Goal: Task Accomplishment & Management: Manage account settings

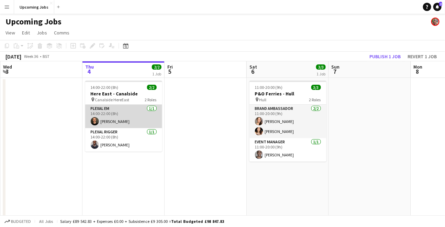
scroll to position [0, 162]
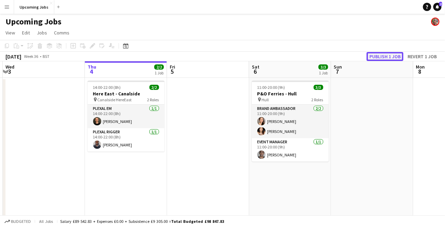
click at [383, 54] on button "Publish 1 job" at bounding box center [385, 56] width 37 height 9
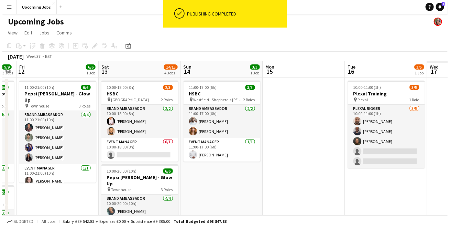
scroll to position [0, 218]
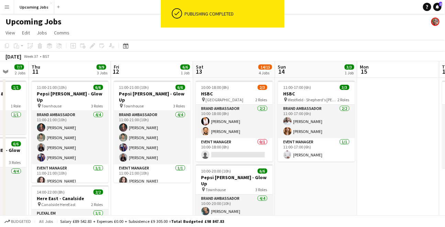
click at [9, 7] on app-icon "Menu" at bounding box center [6, 6] width 5 height 5
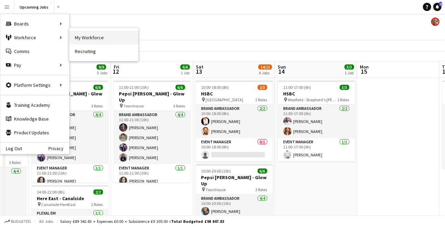
click at [85, 33] on link "My Workforce" at bounding box center [103, 38] width 69 height 14
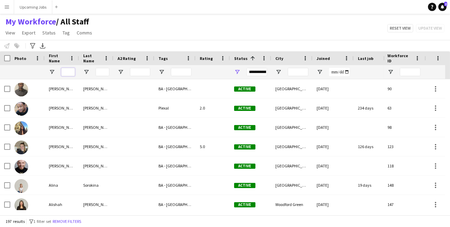
click at [70, 74] on input "First Name Filter Input" at bounding box center [68, 72] width 14 height 8
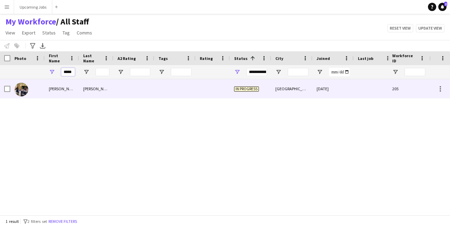
type input "*****"
click at [21, 90] on img at bounding box center [21, 89] width 14 height 14
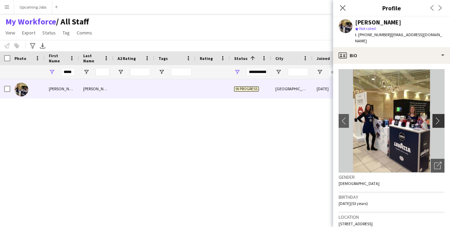
click at [434, 120] on button "chevron-right" at bounding box center [439, 121] width 14 height 14
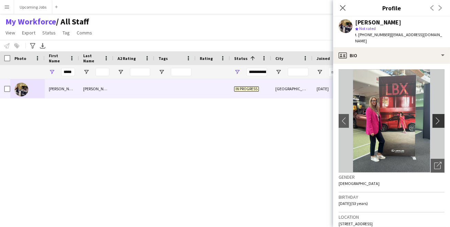
click at [434, 117] on app-icon "chevron-right" at bounding box center [439, 120] width 11 height 7
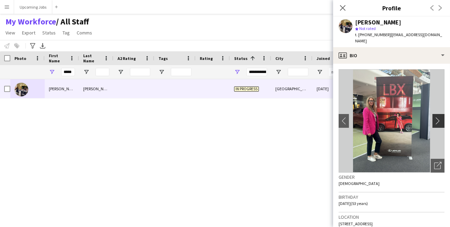
click at [434, 117] on app-icon "chevron-right" at bounding box center [439, 120] width 11 height 7
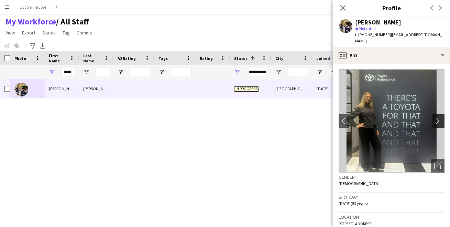
click at [434, 117] on app-icon "chevron-right" at bounding box center [439, 120] width 11 height 7
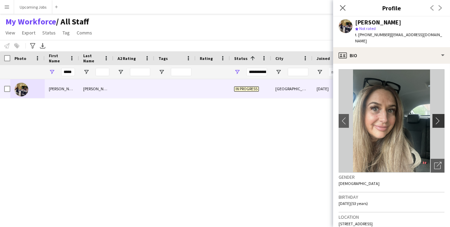
click at [434, 117] on app-icon "chevron-right" at bounding box center [439, 120] width 11 height 7
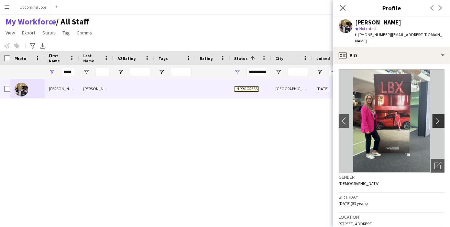
click at [434, 117] on app-icon "chevron-right" at bounding box center [439, 120] width 11 height 7
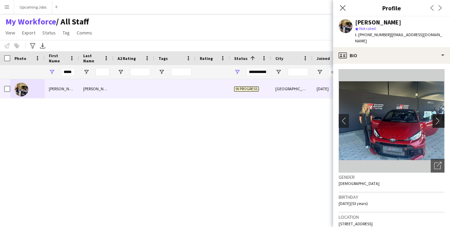
click at [434, 117] on app-icon "chevron-right" at bounding box center [439, 120] width 11 height 7
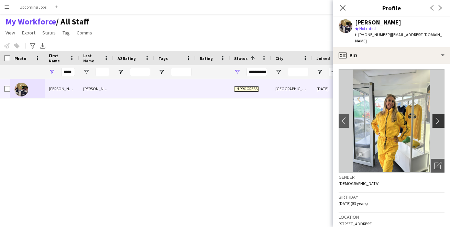
click at [434, 117] on app-icon "chevron-right" at bounding box center [439, 120] width 11 height 7
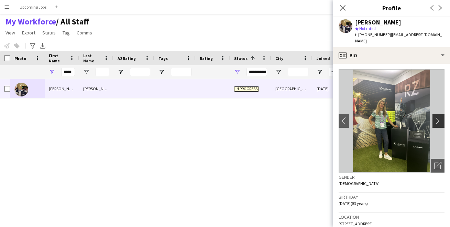
click at [434, 117] on app-icon "chevron-right" at bounding box center [439, 120] width 11 height 7
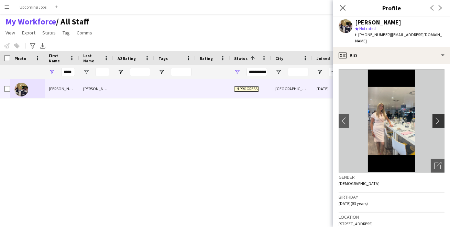
click at [434, 117] on app-icon "chevron-right" at bounding box center [439, 120] width 11 height 7
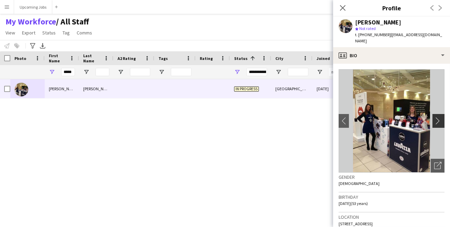
click at [434, 117] on app-icon "chevron-right" at bounding box center [439, 120] width 11 height 7
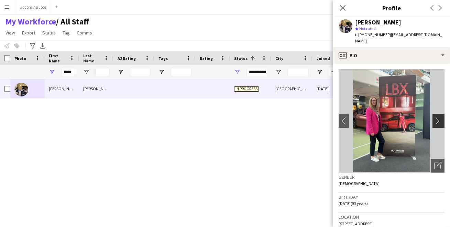
click at [434, 117] on app-icon "chevron-right" at bounding box center [439, 120] width 11 height 7
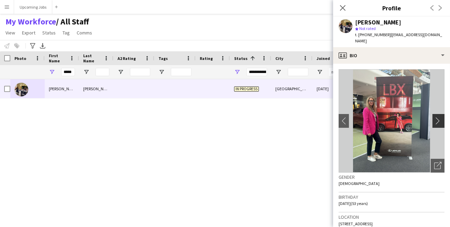
click at [434, 117] on app-icon "chevron-right" at bounding box center [439, 120] width 11 height 7
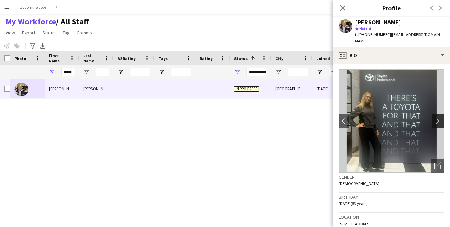
click at [434, 117] on app-icon "chevron-right" at bounding box center [439, 120] width 11 height 7
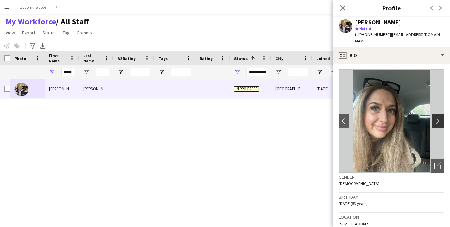
click at [434, 117] on app-icon "chevron-right" at bounding box center [439, 120] width 11 height 7
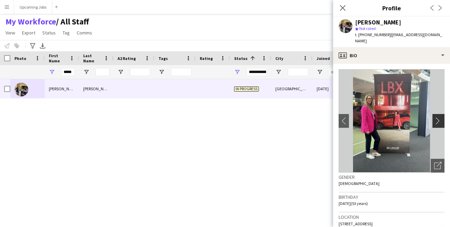
click at [434, 117] on app-icon "chevron-right" at bounding box center [439, 120] width 11 height 7
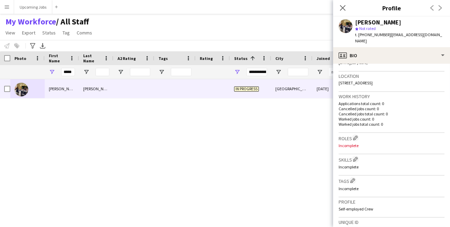
scroll to position [268, 0]
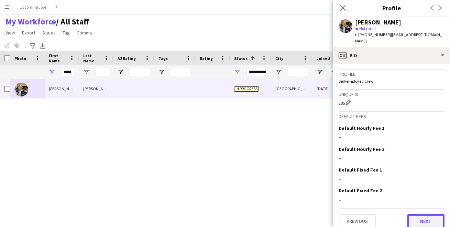
click at [415, 214] on button "Next" at bounding box center [425, 221] width 37 height 14
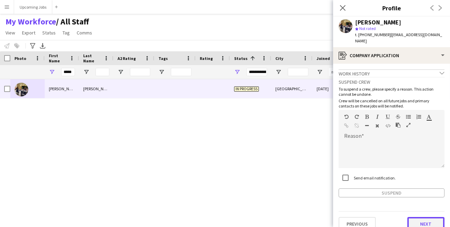
click at [416, 216] on button "Next" at bounding box center [425, 224] width 37 height 14
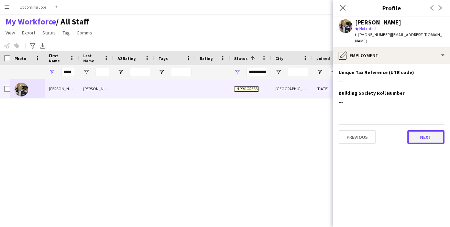
click at [418, 130] on button "Next" at bounding box center [425, 137] width 37 height 14
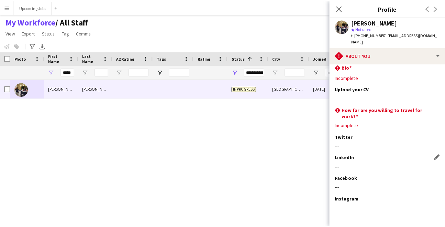
scroll to position [0, 0]
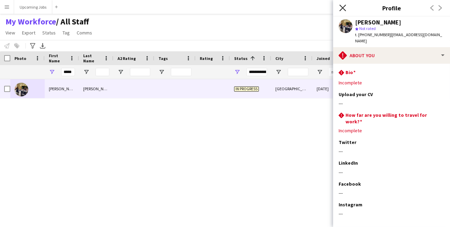
click at [340, 7] on icon "Close pop-in" at bounding box center [342, 7] width 7 height 7
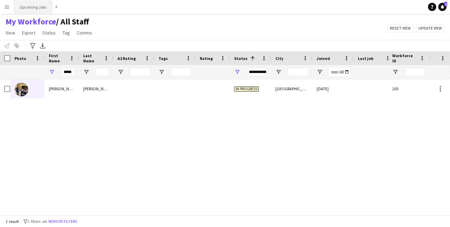
click at [34, 5] on button "Upcoming Jobs Close" at bounding box center [33, 6] width 38 height 13
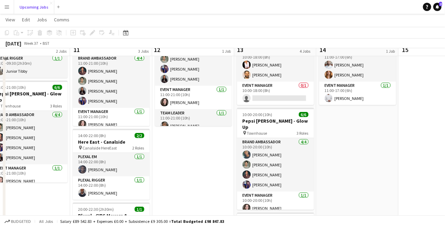
scroll to position [71, 0]
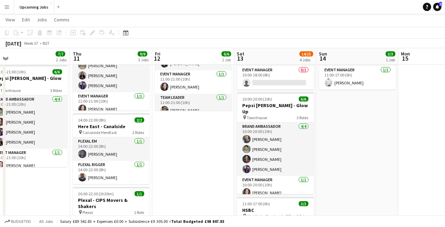
click at [191, 170] on app-date-cell "11:00-21:00 (10h) 6/6 Pepsi [PERSON_NAME] - Glow Up pin Townhouse 3 Roles Brand…" at bounding box center [193, 191] width 82 height 371
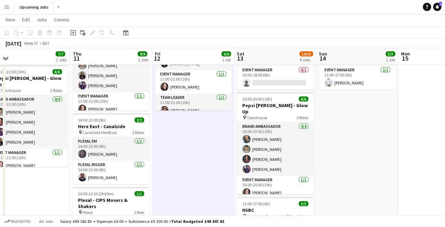
click at [190, 146] on app-date-cell "11:00-21:00 (10h) 6/6 Pepsi [PERSON_NAME] - Glow Up pin Townhouse 3 Roles Brand…" at bounding box center [193, 191] width 82 height 371
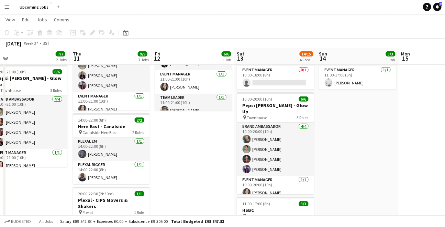
click at [177, 129] on app-date-cell "11:00-21:00 (10h) 6/6 Pepsi [PERSON_NAME] - Glow Up pin Townhouse 3 Roles Brand…" at bounding box center [193, 191] width 82 height 371
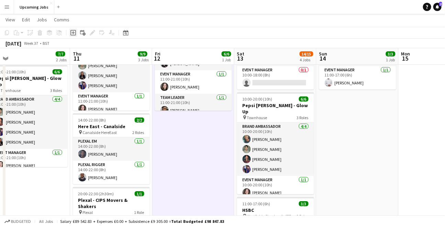
click at [72, 33] on icon "Add job" at bounding box center [72, 32] width 5 height 5
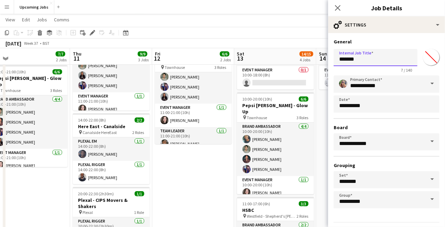
click at [369, 54] on input "*******" at bounding box center [376, 57] width 84 height 17
click at [369, 55] on input "*******" at bounding box center [376, 57] width 84 height 17
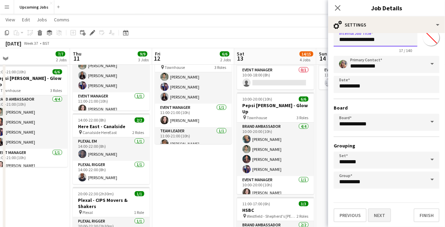
type input "**********"
click at [376, 211] on button "Next" at bounding box center [379, 215] width 23 height 14
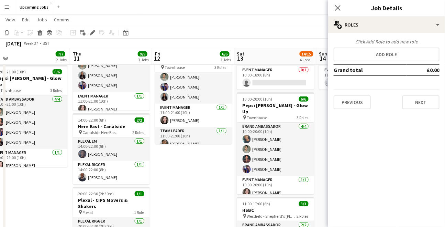
scroll to position [0, 0]
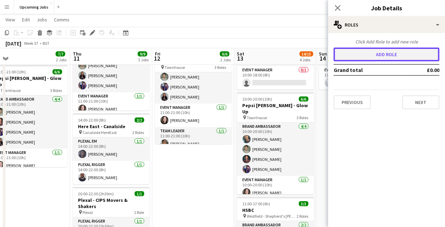
click at [371, 52] on button "Add role" at bounding box center [387, 54] width 106 height 14
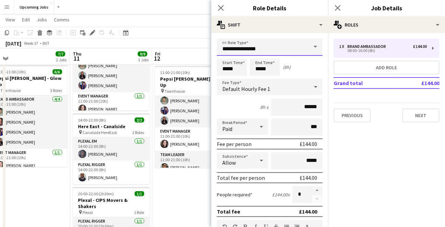
click at [284, 51] on input "**********" at bounding box center [270, 46] width 106 height 17
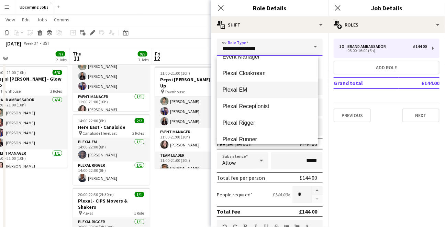
scroll to position [44, 0]
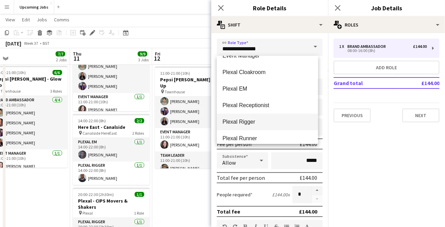
click at [256, 123] on span "Plexal Rigger" at bounding box center [267, 121] width 90 height 7
type input "**********"
type input "******"
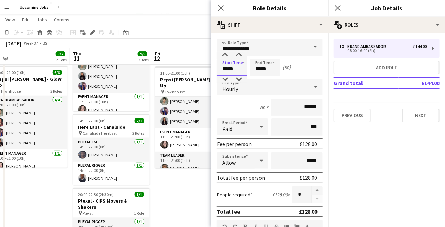
click at [227, 71] on input "*****" at bounding box center [232, 66] width 30 height 17
click at [225, 55] on div at bounding box center [225, 55] width 14 height 7
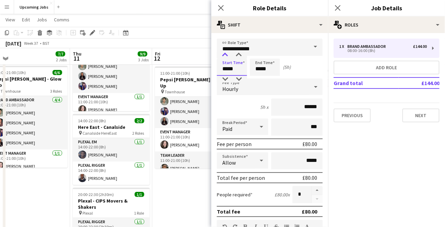
click at [225, 55] on div at bounding box center [225, 55] width 14 height 7
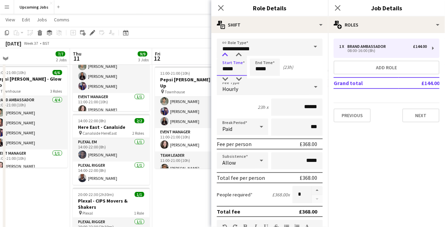
type input "*****"
click at [225, 55] on div at bounding box center [225, 55] width 14 height 7
click at [259, 69] on input "*****" at bounding box center [265, 66] width 30 height 17
click at [259, 56] on div at bounding box center [258, 55] width 14 height 7
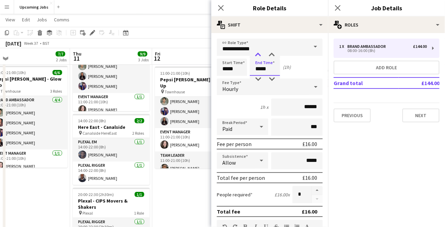
click at [259, 56] on div at bounding box center [258, 55] width 14 height 7
click at [253, 54] on div at bounding box center [258, 55] width 14 height 7
click at [269, 53] on div at bounding box center [272, 55] width 14 height 7
type input "*****"
click at [269, 53] on div at bounding box center [272, 55] width 14 height 7
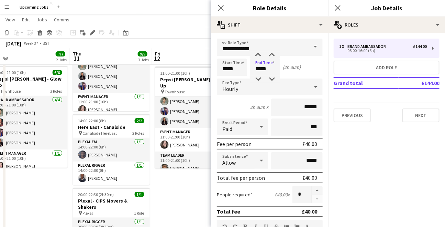
click at [305, 73] on div "Start Time ***** End Time ***** (2h 30m)" at bounding box center [270, 66] width 106 height 17
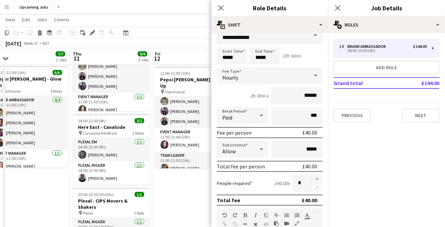
scroll to position [14, 0]
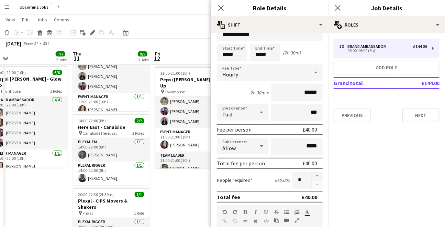
click at [261, 144] on icon at bounding box center [261, 146] width 8 height 14
click at [261, 146] on div at bounding box center [222, 113] width 445 height 227
drag, startPoint x: 314, startPoint y: 147, endPoint x: 286, endPoint y: 147, distance: 28.9
click at [286, 147] on input "*****" at bounding box center [297, 145] width 52 height 17
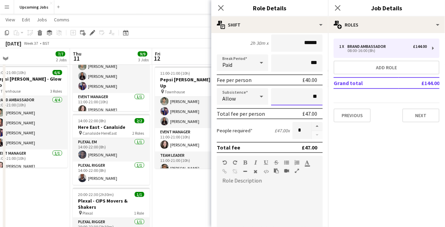
scroll to position [100, 0]
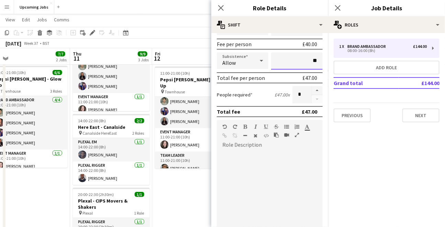
type input "**"
click at [384, 150] on mat-expansion-panel "pencil3 General details 1 x Brand Ambassador £144.00 08:00-16:00 (8h) Add role …" at bounding box center [386, 130] width 117 height 194
click at [221, 5] on icon "Close pop-in" at bounding box center [221, 7] width 7 height 7
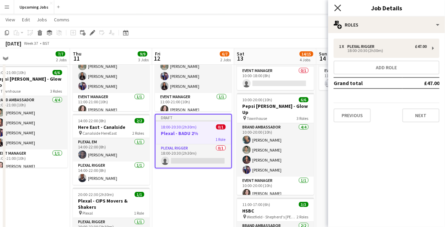
click at [338, 6] on icon "Close pop-in" at bounding box center [337, 7] width 7 height 7
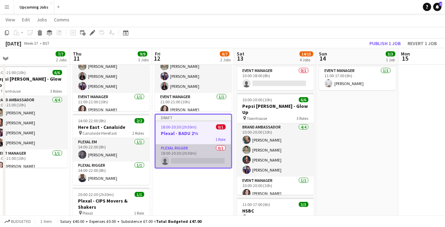
click at [186, 159] on app-card-role "Plexal Rigger 0/1 18:00-20:30 (2h30m) single-neutral-actions" at bounding box center [194, 155] width 76 height 23
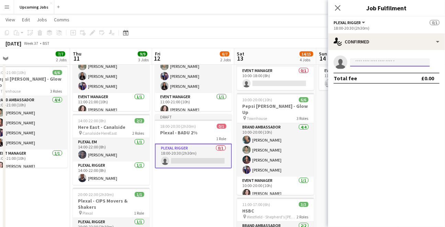
click at [362, 65] on input at bounding box center [390, 62] width 80 height 8
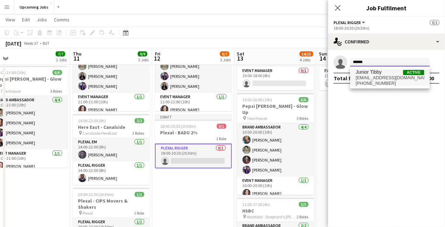
type input "******"
click at [364, 74] on span "Junior Tibby" at bounding box center [369, 72] width 26 height 6
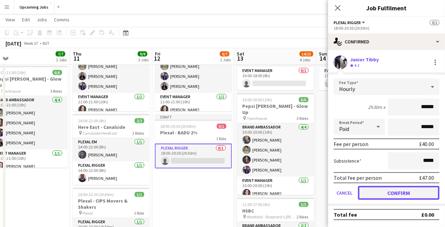
click at [394, 191] on button "Confirm" at bounding box center [398, 193] width 81 height 14
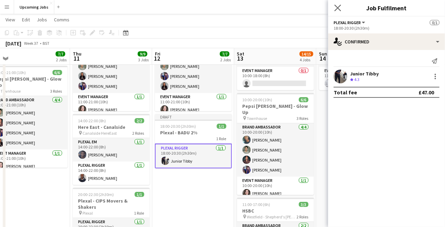
click at [336, 3] on app-icon "Close pop-in" at bounding box center [338, 8] width 10 height 10
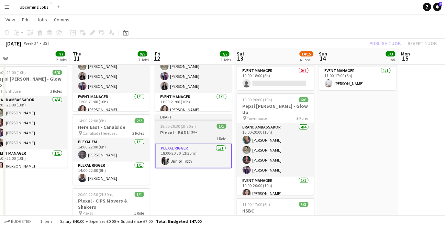
click at [194, 124] on span "18:00-20:30 (2h30m)" at bounding box center [179, 125] width 36 height 5
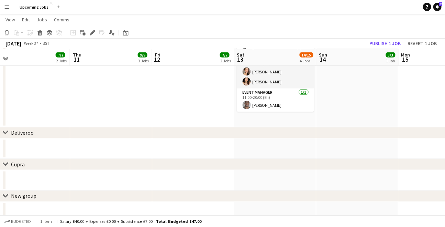
scroll to position [320, 0]
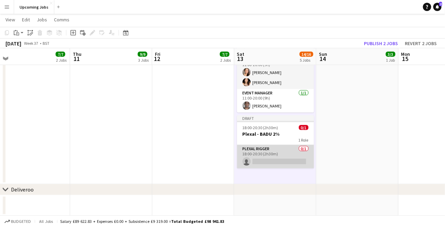
click at [275, 157] on app-card-role "Plexal Rigger 0/1 18:00-20:30 (2h30m) single-neutral-actions" at bounding box center [275, 156] width 77 height 23
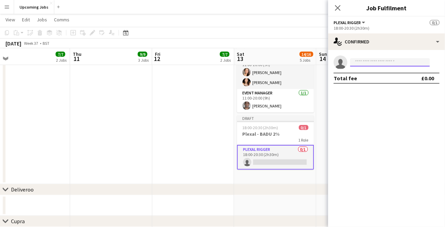
click at [371, 64] on input at bounding box center [390, 62] width 80 height 8
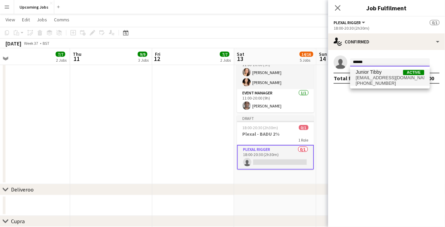
type input "******"
click at [372, 76] on span "[EMAIL_ADDRESS][DOMAIN_NAME]" at bounding box center [390, 77] width 69 height 5
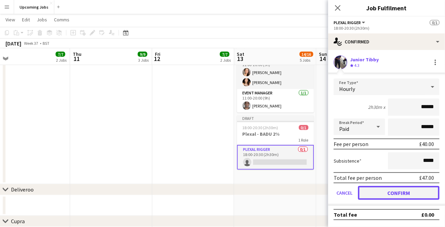
click at [391, 191] on button "Confirm" at bounding box center [398, 193] width 81 height 14
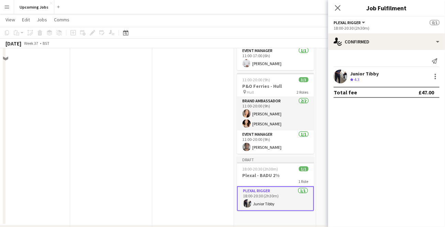
scroll to position [259, 0]
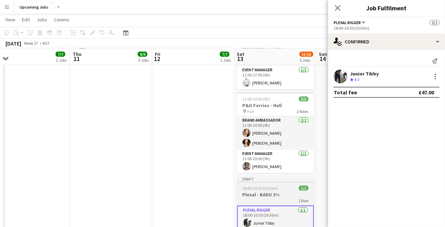
click at [261, 186] on span "18:00-20:30 (2h30m)" at bounding box center [261, 187] width 36 height 5
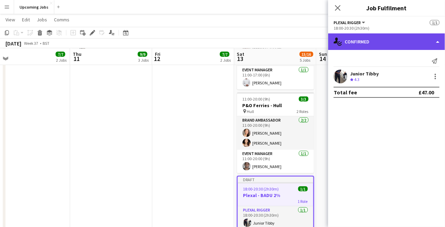
click at [378, 38] on div "single-neutral-actions-check-2 Confirmed" at bounding box center [386, 41] width 117 height 16
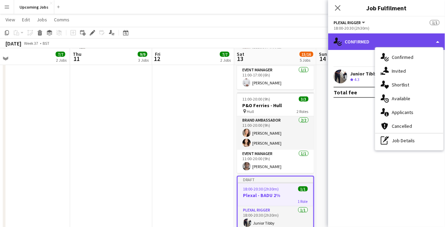
click at [378, 38] on div "single-neutral-actions-check-2 Confirmed" at bounding box center [386, 41] width 117 height 16
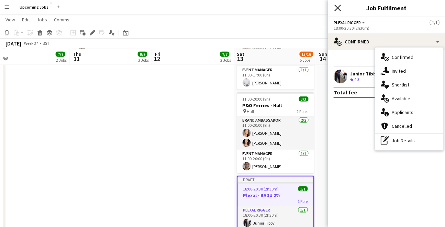
click at [338, 9] on icon "Close pop-in" at bounding box center [337, 7] width 7 height 7
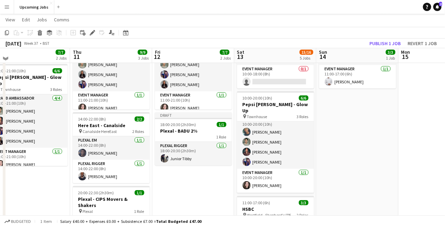
scroll to position [70, 0]
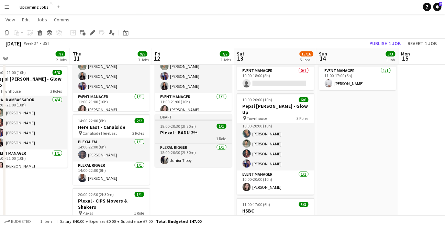
click at [192, 123] on span "18:00-20:30 (2h30m)" at bounding box center [179, 125] width 36 height 5
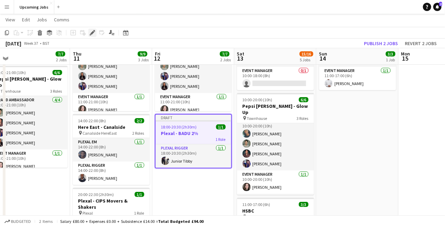
click at [92, 30] on icon "Edit" at bounding box center [92, 32] width 5 height 5
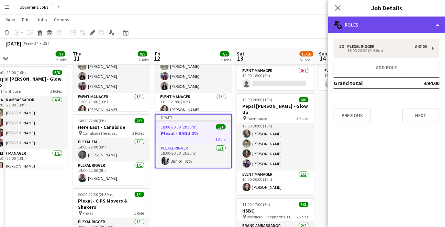
click at [356, 26] on div "multiple-users-add Roles" at bounding box center [386, 24] width 117 height 16
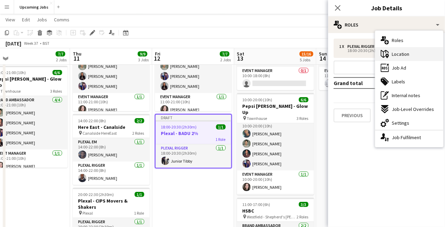
click at [406, 56] on span "Location" at bounding box center [401, 54] width 18 height 6
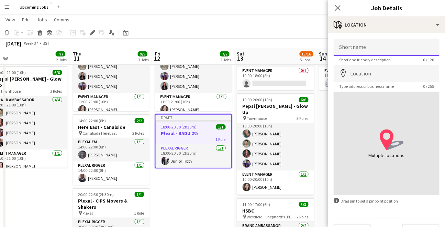
click at [383, 44] on input "Shortname" at bounding box center [387, 46] width 106 height 17
type input "******"
click at [371, 76] on input "Location" at bounding box center [387, 73] width 106 height 17
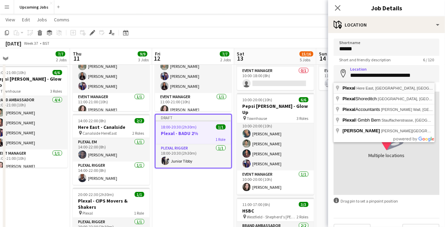
type input "**********"
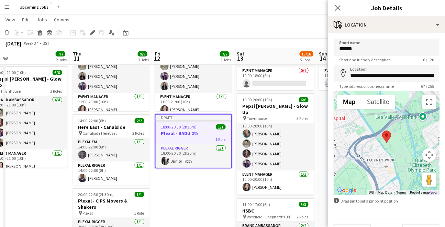
scroll to position [16, 0]
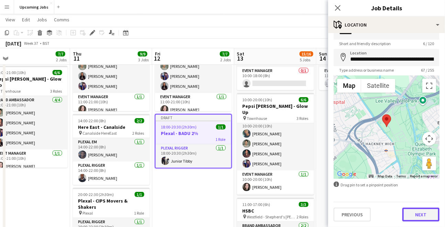
click at [416, 215] on button "Next" at bounding box center [420, 214] width 37 height 14
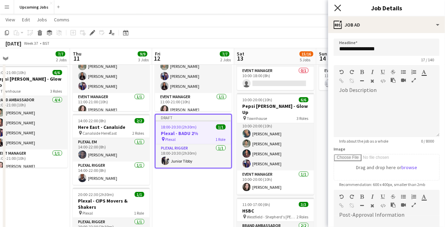
click at [337, 4] on icon "Close pop-in" at bounding box center [337, 7] width 7 height 7
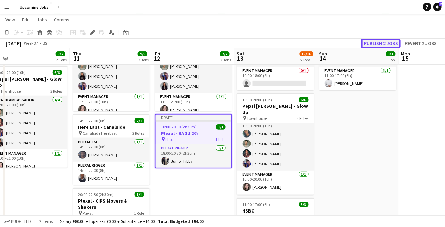
click at [386, 44] on button "Publish 2 jobs" at bounding box center [381, 43] width 40 height 9
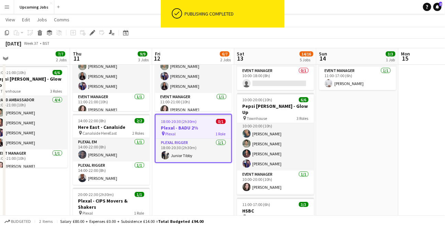
click at [206, 179] on app-date-cell "11:00-21:00 (10h) 6/6 Pepsi [PERSON_NAME] - Glow Up pin Townhouse 3 Roles Brand…" at bounding box center [193, 220] width 82 height 427
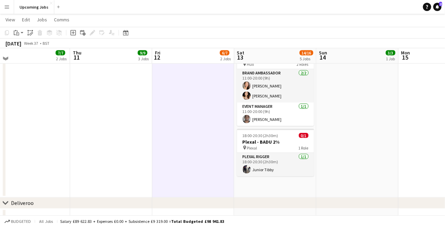
scroll to position [309, 0]
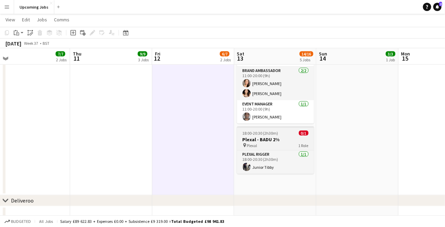
click at [267, 134] on span "18:00-20:30 (2h30m)" at bounding box center [261, 132] width 36 height 5
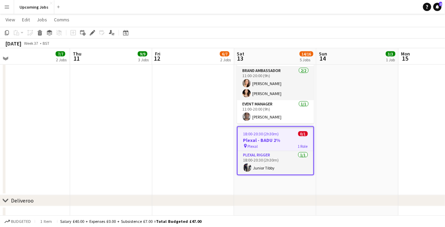
click at [282, 134] on div "18:00-20:30 (2h30m) 0/1" at bounding box center [276, 133] width 76 height 5
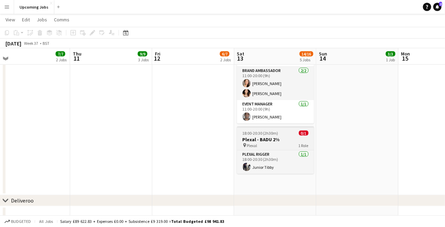
click at [282, 134] on div "18:00-20:30 (2h30m) 0/1" at bounding box center [275, 132] width 77 height 5
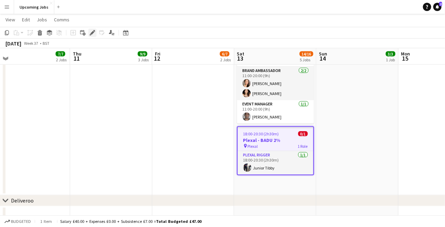
click at [92, 33] on icon at bounding box center [92, 33] width 4 height 4
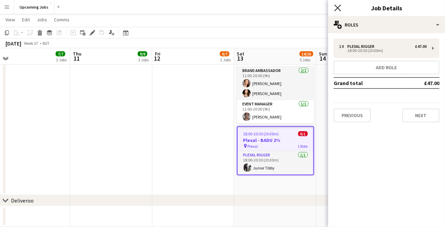
click at [339, 9] on icon at bounding box center [337, 7] width 7 height 7
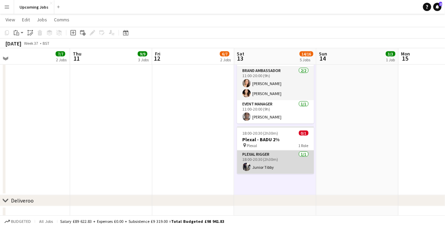
click at [269, 163] on app-card-role "Plexal Rigger [DATE] 18:00-20:30 (2h30m) Junior Tibby" at bounding box center [275, 161] width 77 height 23
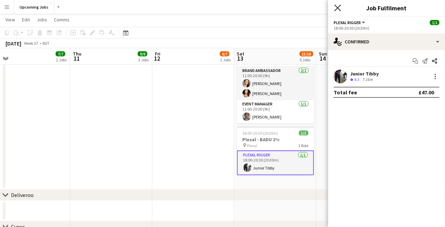
click at [337, 7] on icon at bounding box center [337, 7] width 7 height 7
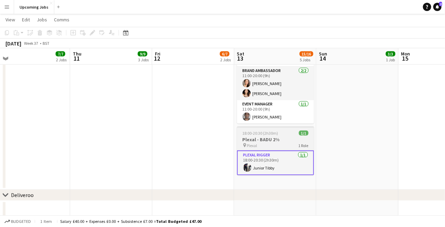
click at [257, 136] on h3 "Plexal - BADU 2%" at bounding box center [275, 139] width 77 height 6
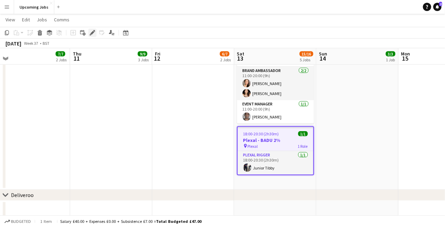
click at [94, 34] on icon "Edit" at bounding box center [92, 32] width 5 height 5
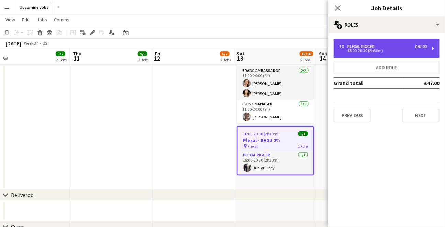
click at [377, 49] on div "18:00-20:30 (2h30m)" at bounding box center [383, 50] width 88 height 3
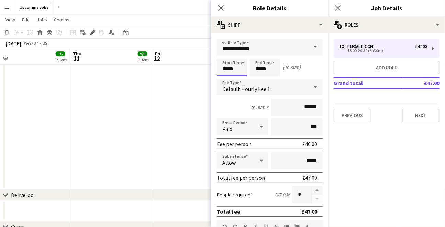
click at [233, 72] on input "*****" at bounding box center [232, 66] width 30 height 17
type input "*****"
click at [225, 78] on div at bounding box center [225, 79] width 14 height 7
click at [259, 69] on input "*****" at bounding box center [265, 66] width 30 height 17
type input "*****"
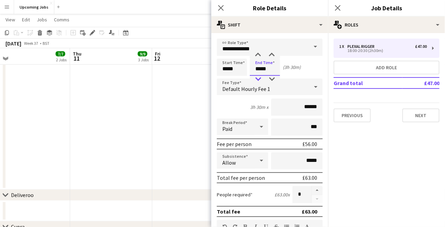
click at [260, 77] on div at bounding box center [258, 79] width 14 height 7
click at [382, 168] on mat-expansion-panel "pencil3 General details 1 x Plexal Rigger £47.00 18:00-20:30 (2h30m) Add role G…" at bounding box center [386, 130] width 117 height 194
click at [222, 9] on icon at bounding box center [221, 7] width 7 height 7
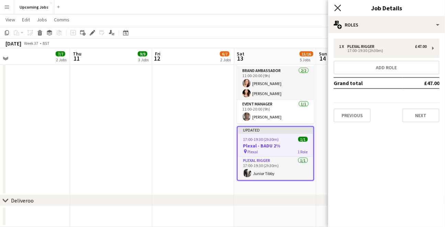
click at [335, 8] on icon "Close pop-in" at bounding box center [337, 7] width 7 height 7
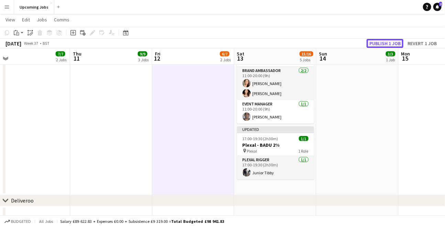
click at [380, 43] on button "Publish 1 job" at bounding box center [385, 43] width 37 height 9
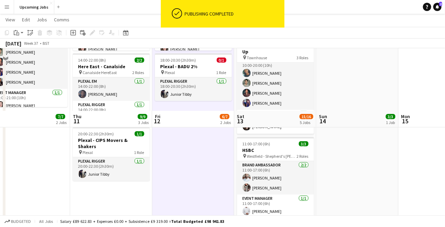
scroll to position [49, 0]
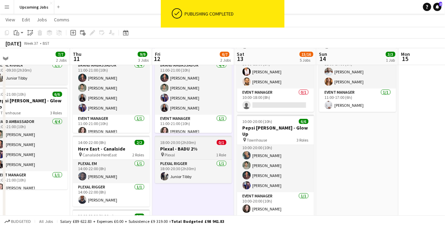
click at [185, 144] on span "18:00-20:30 (2h30m)" at bounding box center [179, 142] width 36 height 5
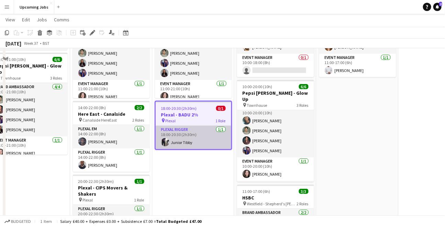
scroll to position [54, 0]
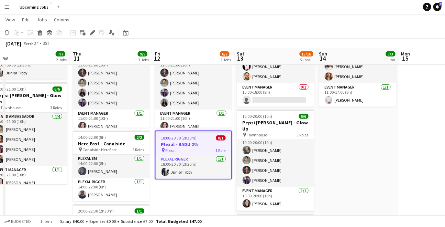
click at [187, 139] on span "18:00-20:30 (2h30m)" at bounding box center [179, 137] width 36 height 5
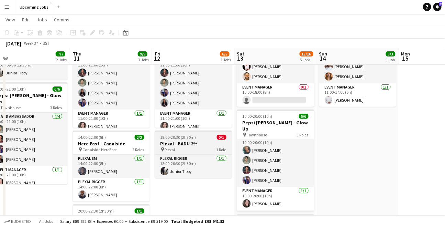
click at [187, 139] on span "18:00-20:30 (2h30m)" at bounding box center [179, 136] width 36 height 5
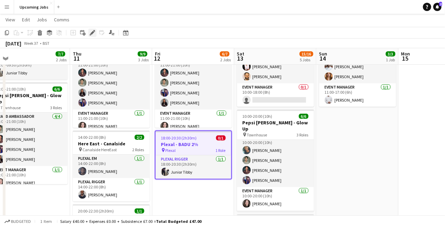
click at [91, 33] on icon at bounding box center [92, 33] width 4 height 4
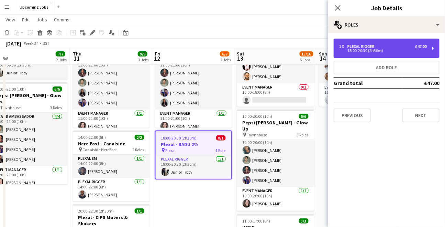
click at [376, 53] on div "1 x Plexal Rigger £47.00 18:00-20:30 (2h30m)" at bounding box center [387, 47] width 106 height 19
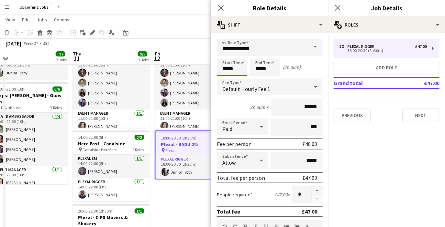
click at [228, 70] on input "*****" at bounding box center [232, 66] width 30 height 17
click at [228, 80] on div at bounding box center [225, 79] width 14 height 7
click at [224, 51] on input "**********" at bounding box center [270, 46] width 106 height 17
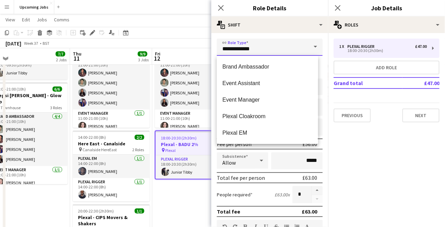
click at [265, 50] on input "**********" at bounding box center [270, 46] width 106 height 17
click at [271, 38] on input "**********" at bounding box center [270, 46] width 106 height 17
click at [268, 33] on div "**********" at bounding box center [269, 221] width 117 height 377
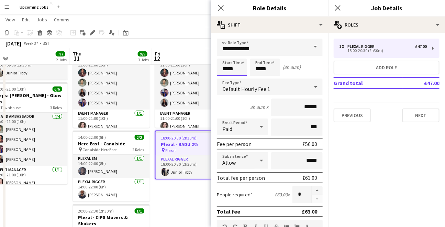
click at [231, 72] on input "*****" at bounding box center [232, 66] width 30 height 17
click at [227, 60] on input "*****" at bounding box center [232, 66] width 30 height 17
type input "*****"
click at [227, 56] on div at bounding box center [225, 55] width 14 height 7
click at [363, 158] on mat-expansion-panel "pencil3 General details 1 x Plexal Rigger £47.00 18:00-20:30 (2h30m) Add role G…" at bounding box center [386, 130] width 117 height 194
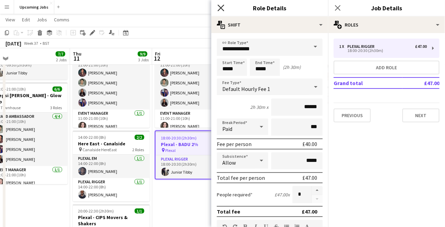
click at [219, 8] on icon "Close pop-in" at bounding box center [221, 7] width 7 height 7
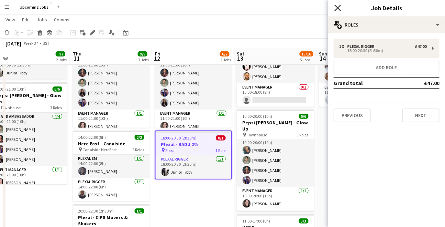
click at [335, 10] on icon at bounding box center [337, 7] width 7 height 7
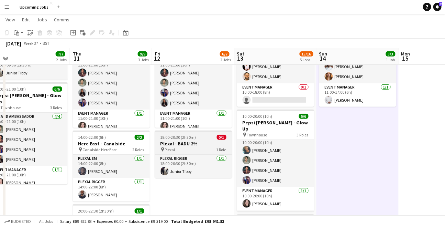
click at [220, 145] on h3 "Plexal - BADU 2%" at bounding box center [193, 143] width 77 height 6
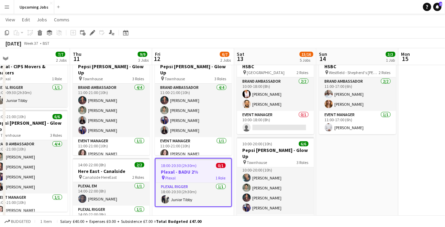
scroll to position [27, 0]
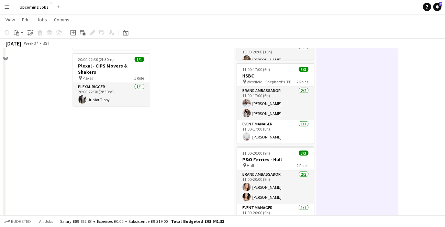
scroll to position [0, 0]
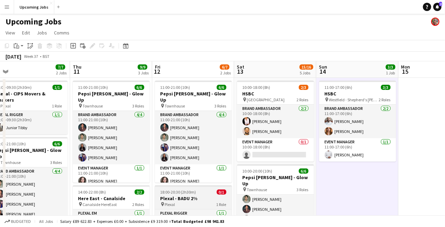
click at [201, 192] on div "18:00-20:30 (2h30m) 0/1" at bounding box center [193, 191] width 77 height 5
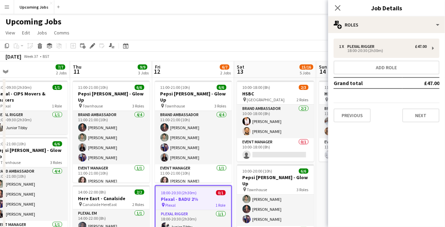
click at [334, 2] on div "Close pop-in" at bounding box center [337, 8] width 19 height 16
click at [336, 4] on app-icon "Close pop-in" at bounding box center [338, 8] width 10 height 10
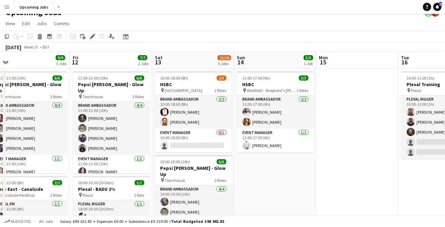
scroll to position [0, 258]
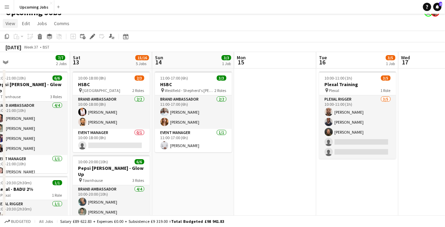
click at [11, 22] on span "View" at bounding box center [10, 23] width 10 height 6
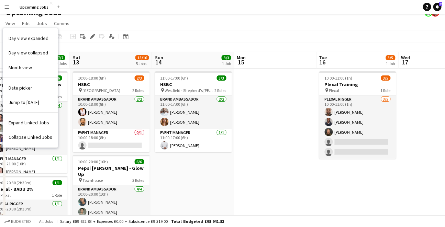
click at [98, 27] on app-page-menu "View Day view expanded Day view collapsed Month view Date picker Jump to [DATE]…" at bounding box center [222, 24] width 445 height 13
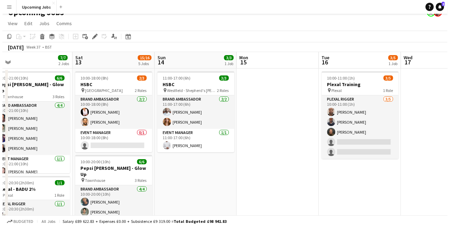
scroll to position [0, 0]
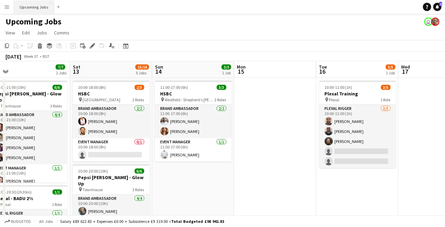
click at [27, 4] on button "Upcoming Jobs Close" at bounding box center [34, 6] width 40 height 13
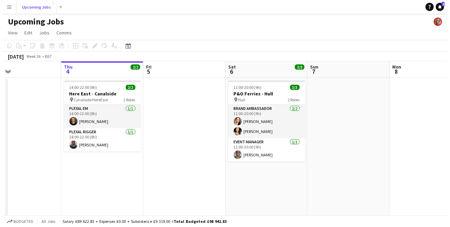
scroll to position [0, 156]
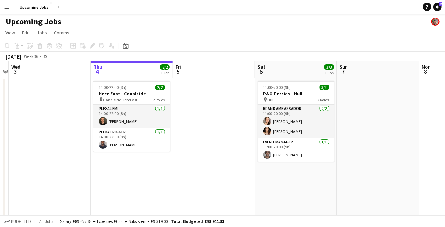
click at [10, 11] on button "Menu" at bounding box center [7, 7] width 14 height 14
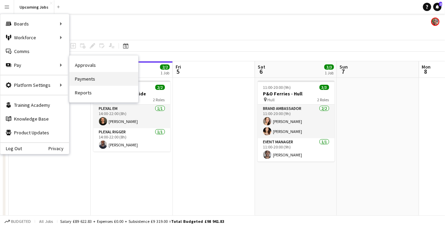
click at [86, 81] on link "Payments" at bounding box center [103, 79] width 69 height 14
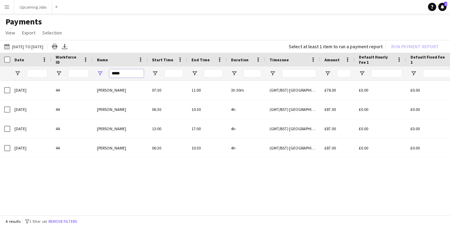
drag, startPoint x: 131, startPoint y: 70, endPoint x: 77, endPoint y: 66, distance: 53.5
drag, startPoint x: 125, startPoint y: 73, endPoint x: 90, endPoint y: 66, distance: 35.7
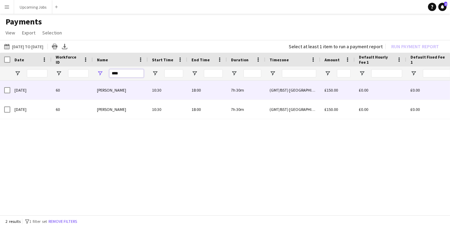
type input "****"
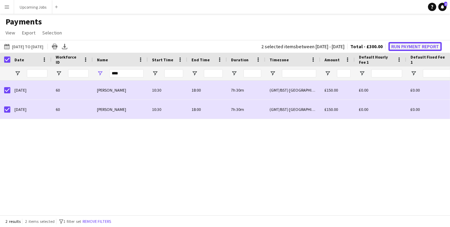
click at [405, 48] on button "Run Payment Report" at bounding box center [414, 46] width 53 height 9
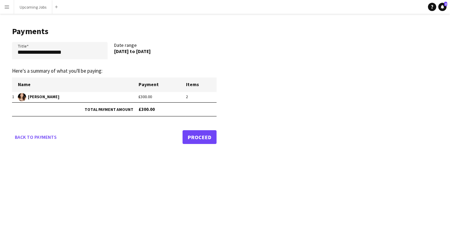
click at [198, 138] on link "Proceed" at bounding box center [200, 137] width 34 height 14
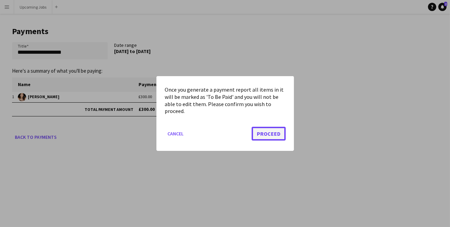
click at [280, 129] on button "Proceed" at bounding box center [269, 133] width 34 height 14
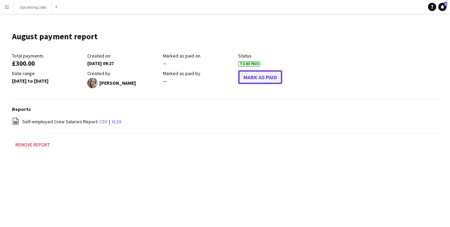
click at [262, 76] on button "Mark As Paid" at bounding box center [260, 77] width 44 height 14
